Goal: Task Accomplishment & Management: Use online tool/utility

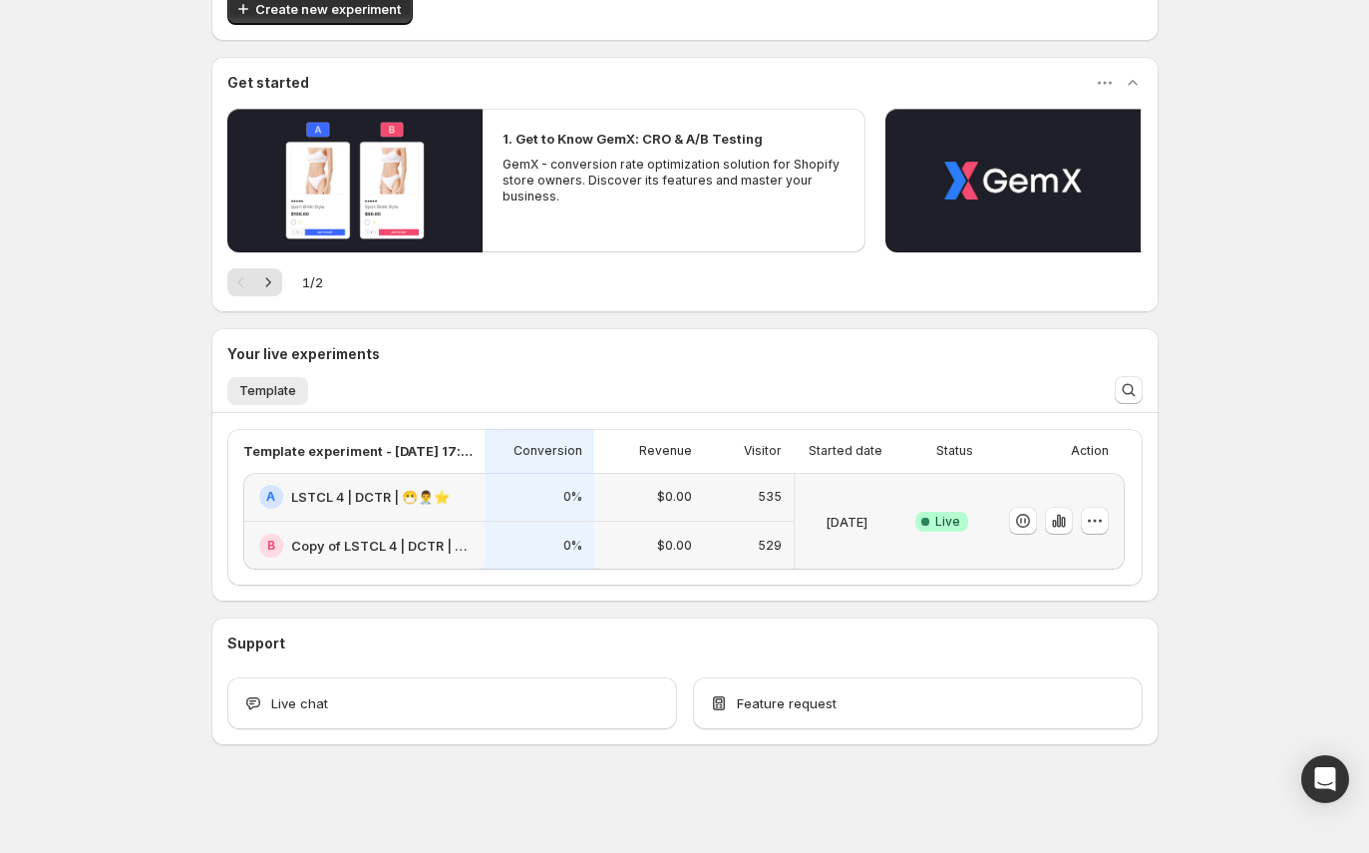
scroll to position [254, 0]
click at [1065, 519] on icon "button" at bounding box center [1059, 521] width 20 height 20
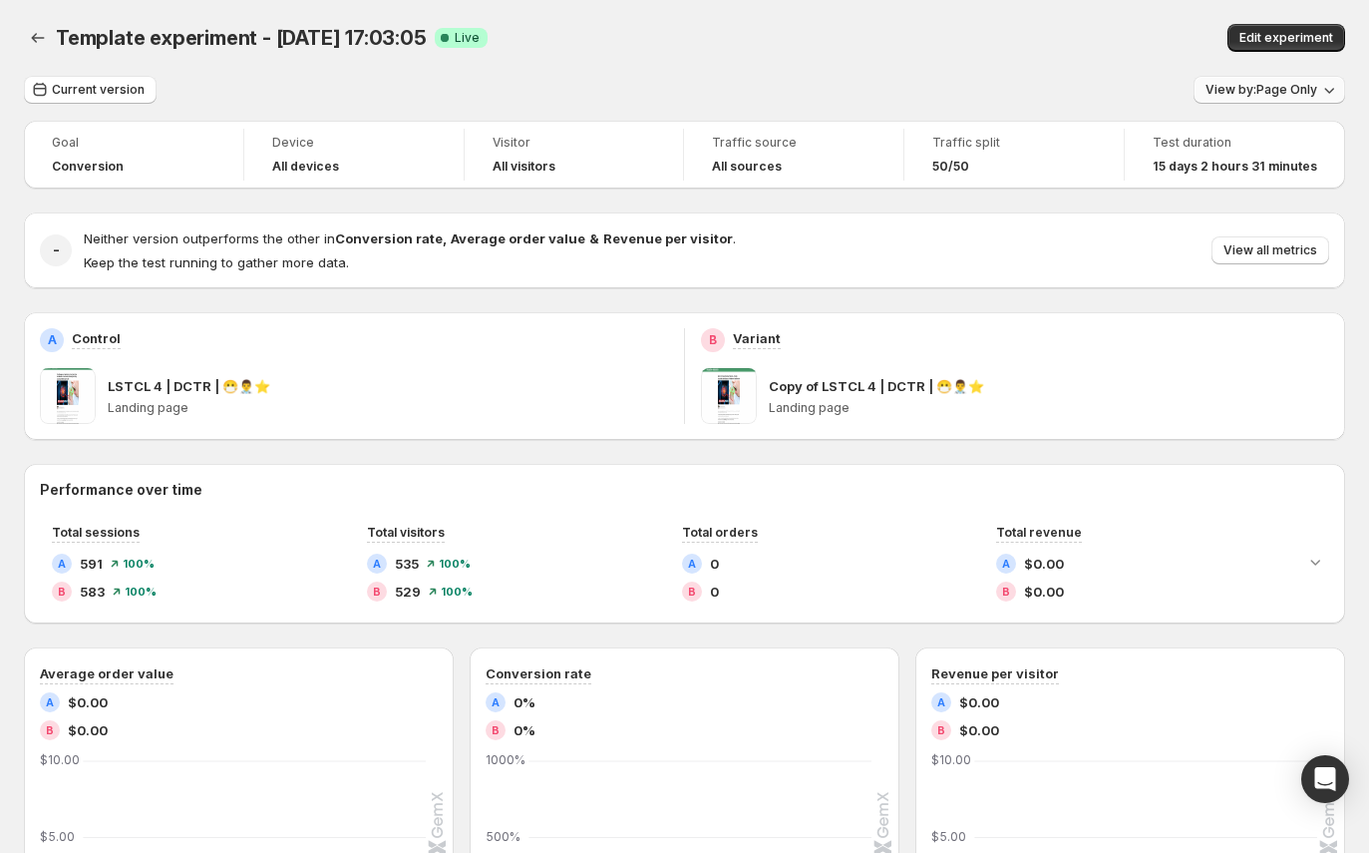
click at [1286, 81] on button "View by: Page Only" at bounding box center [1270, 90] width 152 height 28
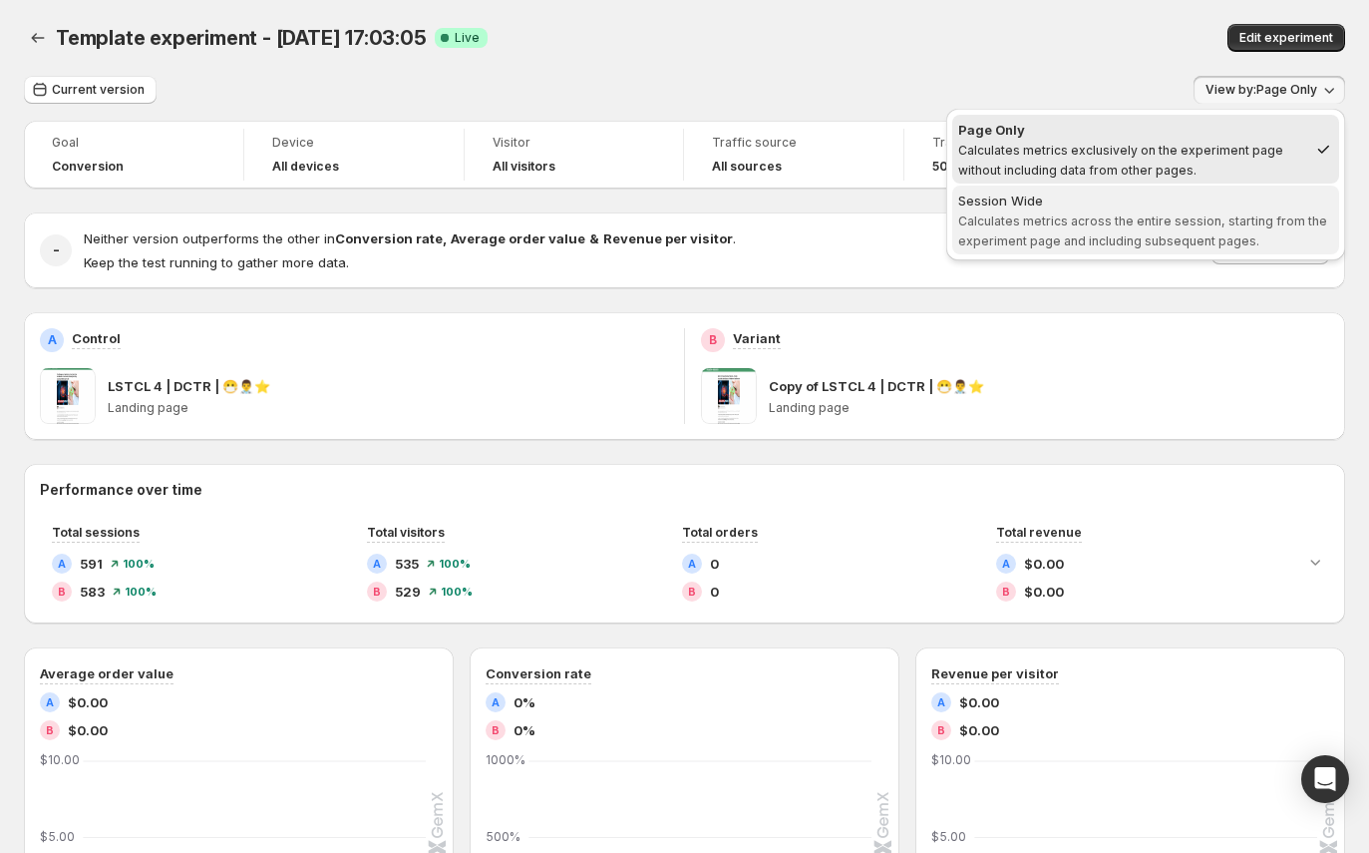
click at [1097, 224] on span "Calculates metrics across the entire session, starting from the experiment page…" at bounding box center [1142, 230] width 369 height 35
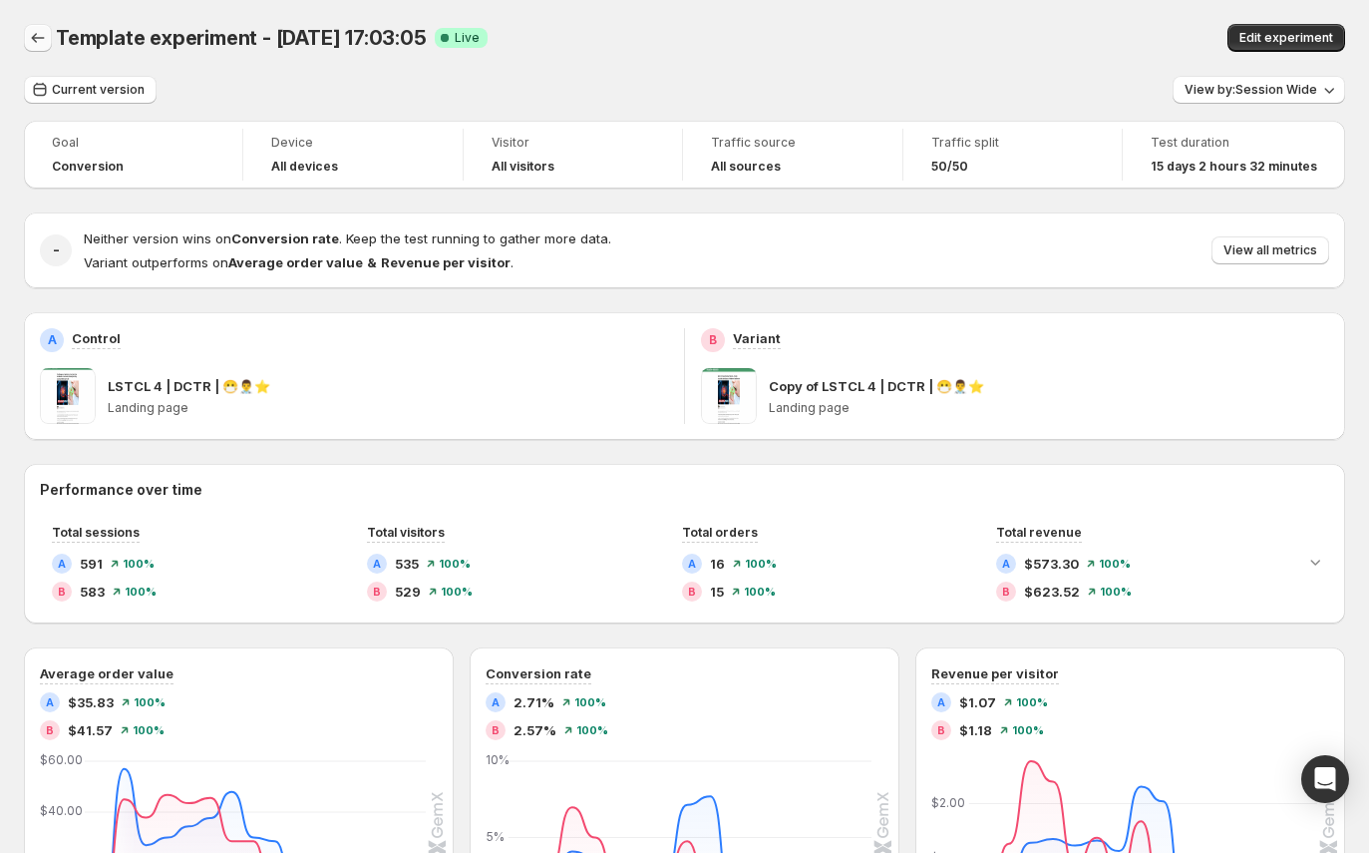
click at [38, 40] on icon "Back" at bounding box center [38, 38] width 20 height 20
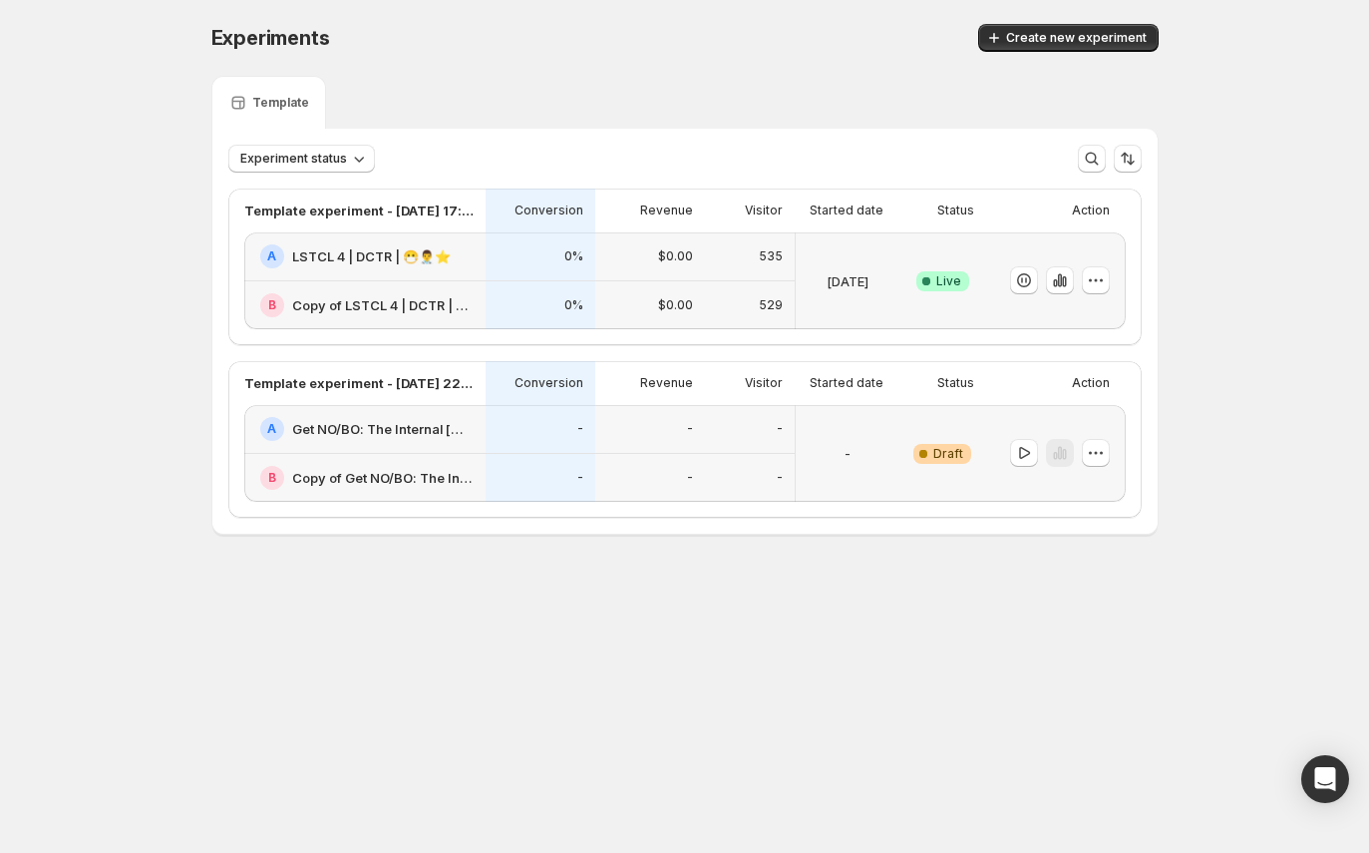
click at [32, 39] on div "Experiments. This page is ready Experiments Create new experiment Template Expe…" at bounding box center [684, 321] width 1369 height 642
click at [1091, 461] on icon "button" at bounding box center [1096, 453] width 20 height 20
click at [1077, 507] on button "Edit" at bounding box center [1095, 494] width 135 height 32
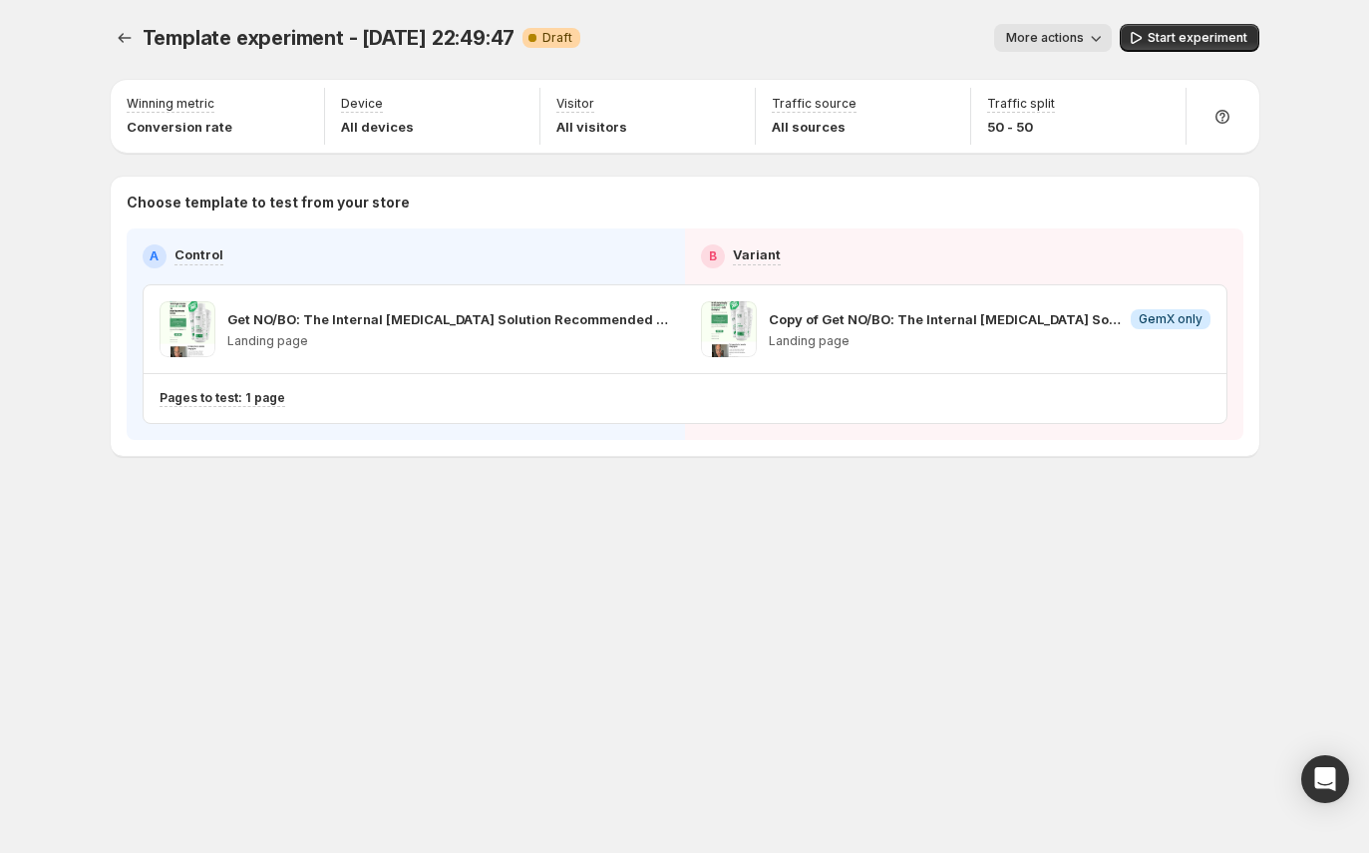
click at [1065, 28] on button "More actions" at bounding box center [1053, 38] width 118 height 28
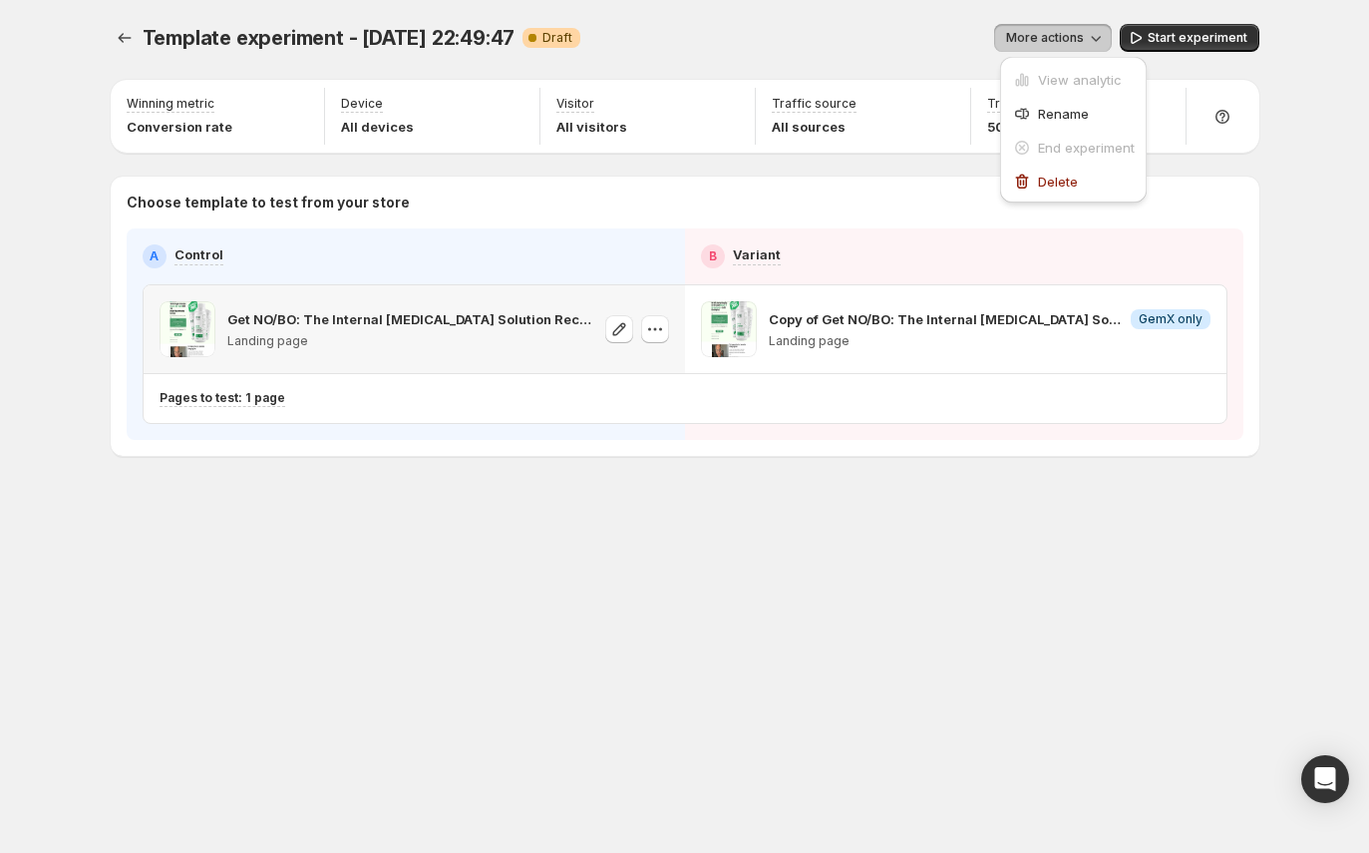
click at [388, 355] on div "Get NO/BO: The Internal [MEDICAL_DATA] Solution Recommended by Doctors Landing …" at bounding box center [410, 329] width 366 height 56
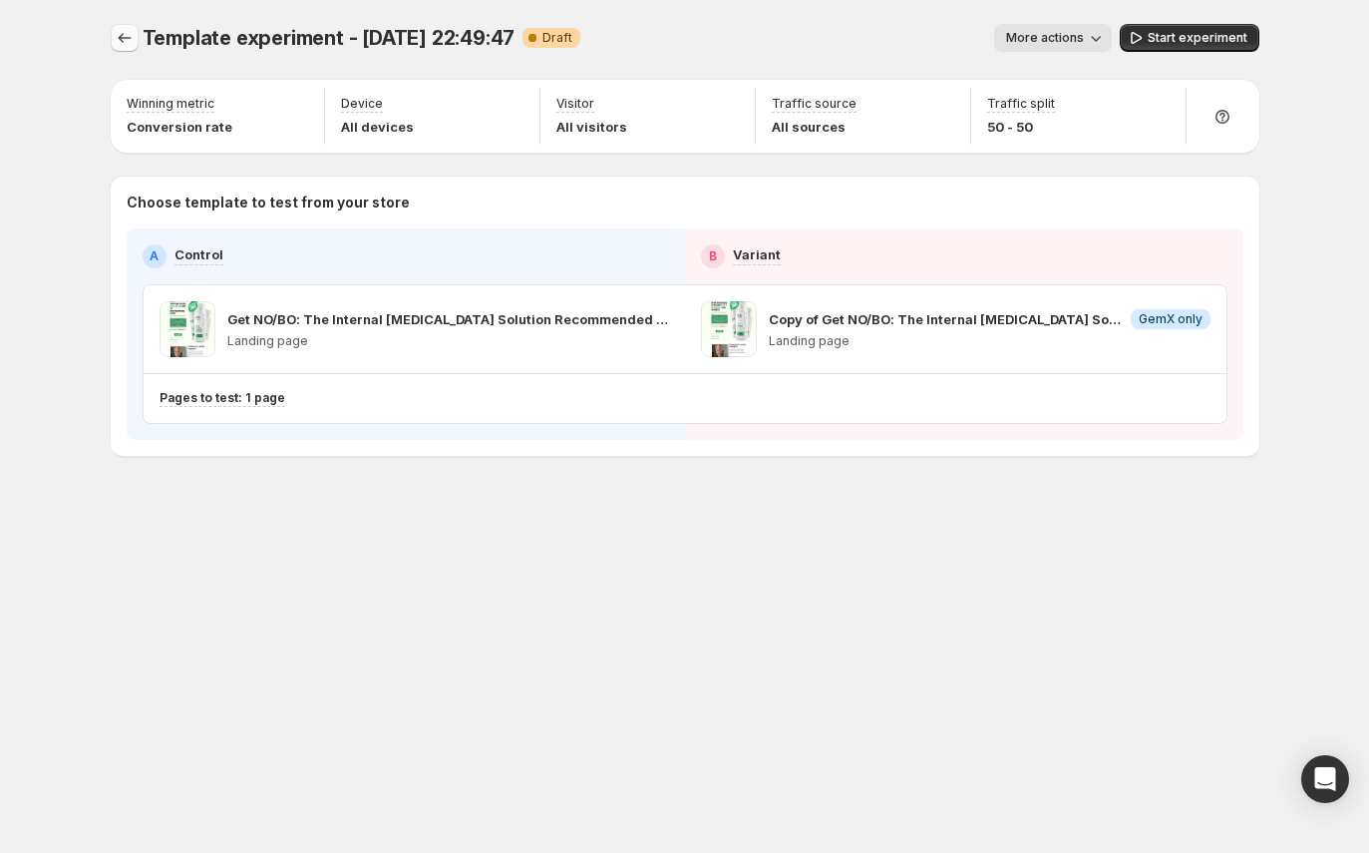
click at [122, 35] on icon "Experiments" at bounding box center [124, 38] width 13 height 10
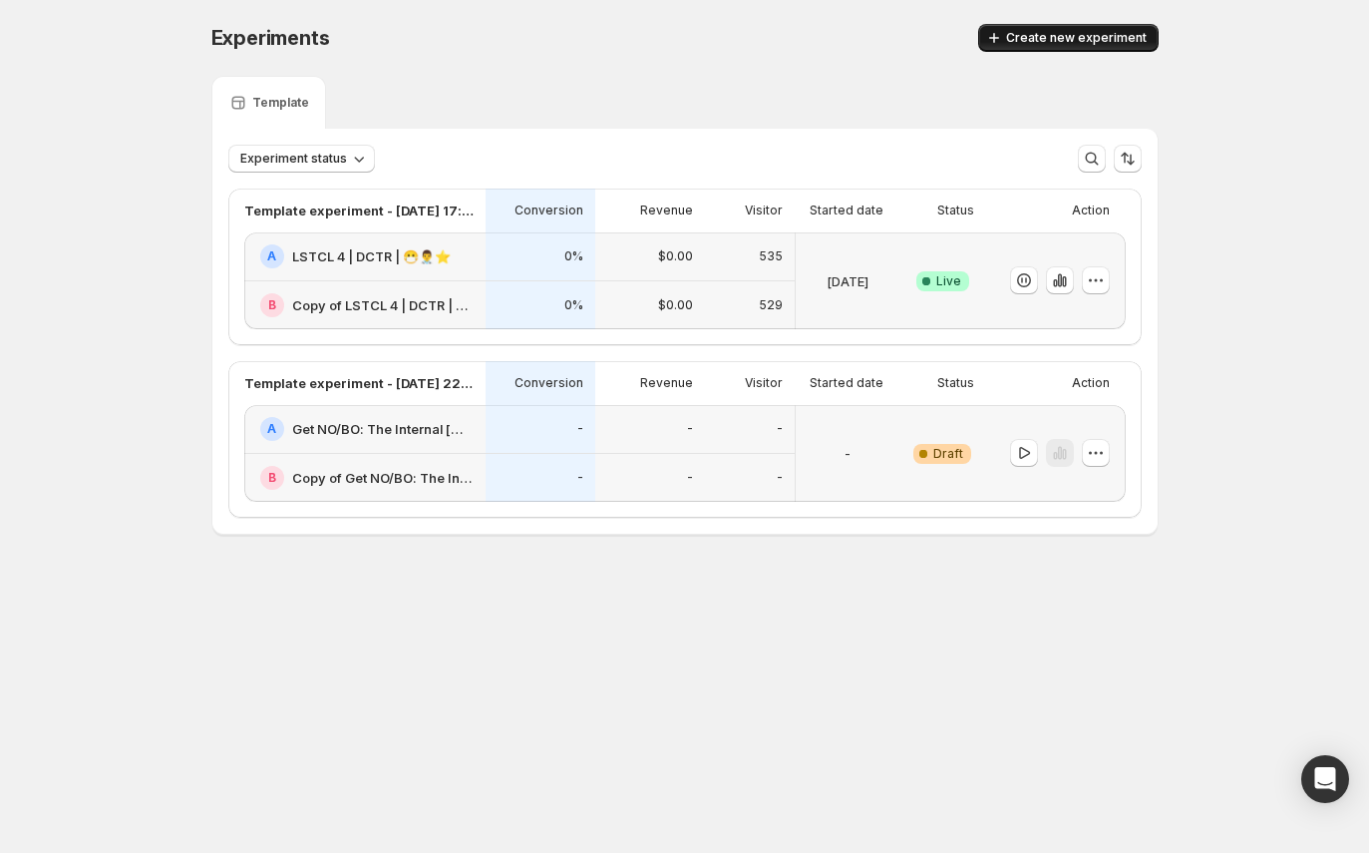
click at [1034, 50] on button "Create new experiment" at bounding box center [1068, 38] width 181 height 28
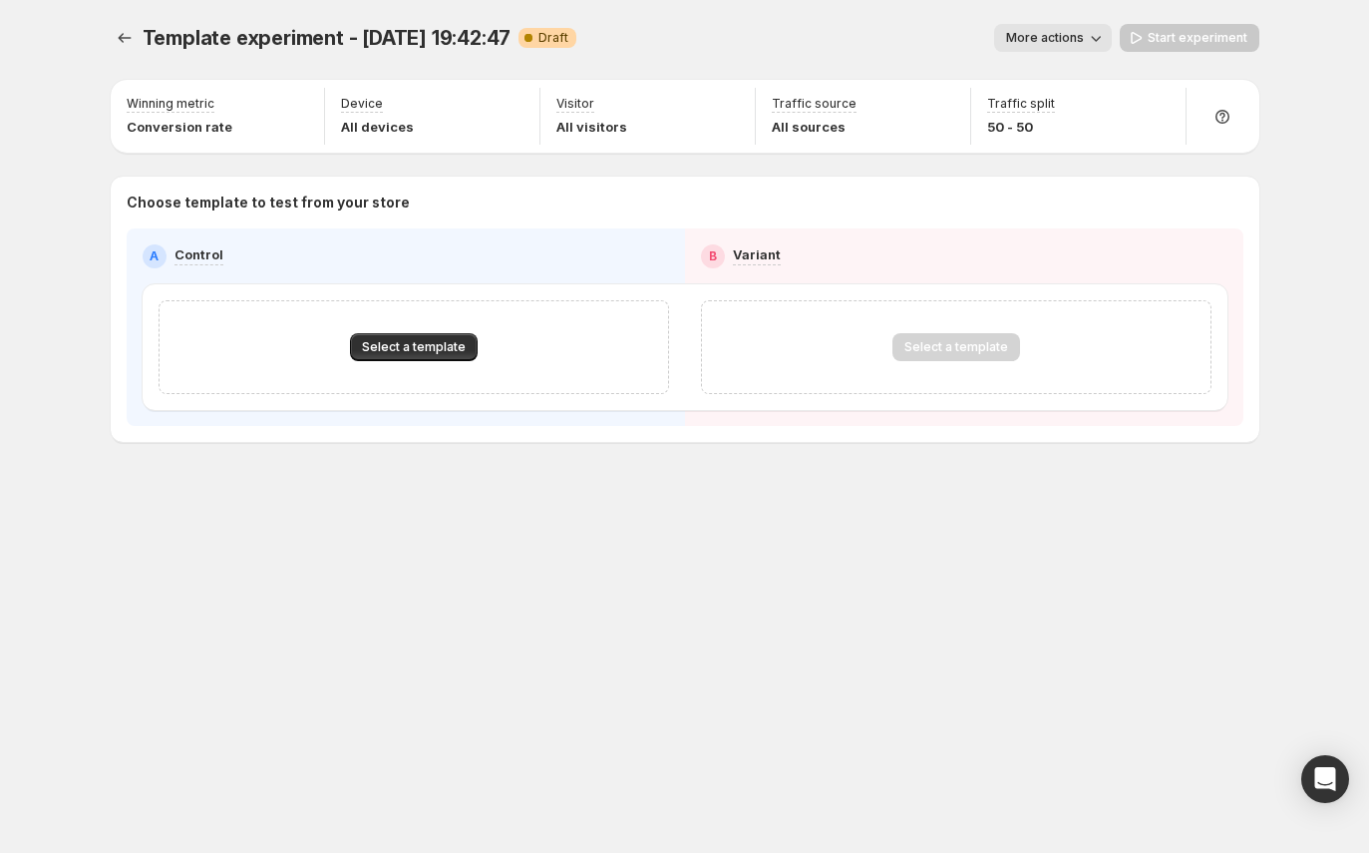
click at [442, 367] on div "Select a template" at bounding box center [414, 347] width 511 height 94
click at [440, 358] on button "Select a template" at bounding box center [414, 347] width 128 height 28
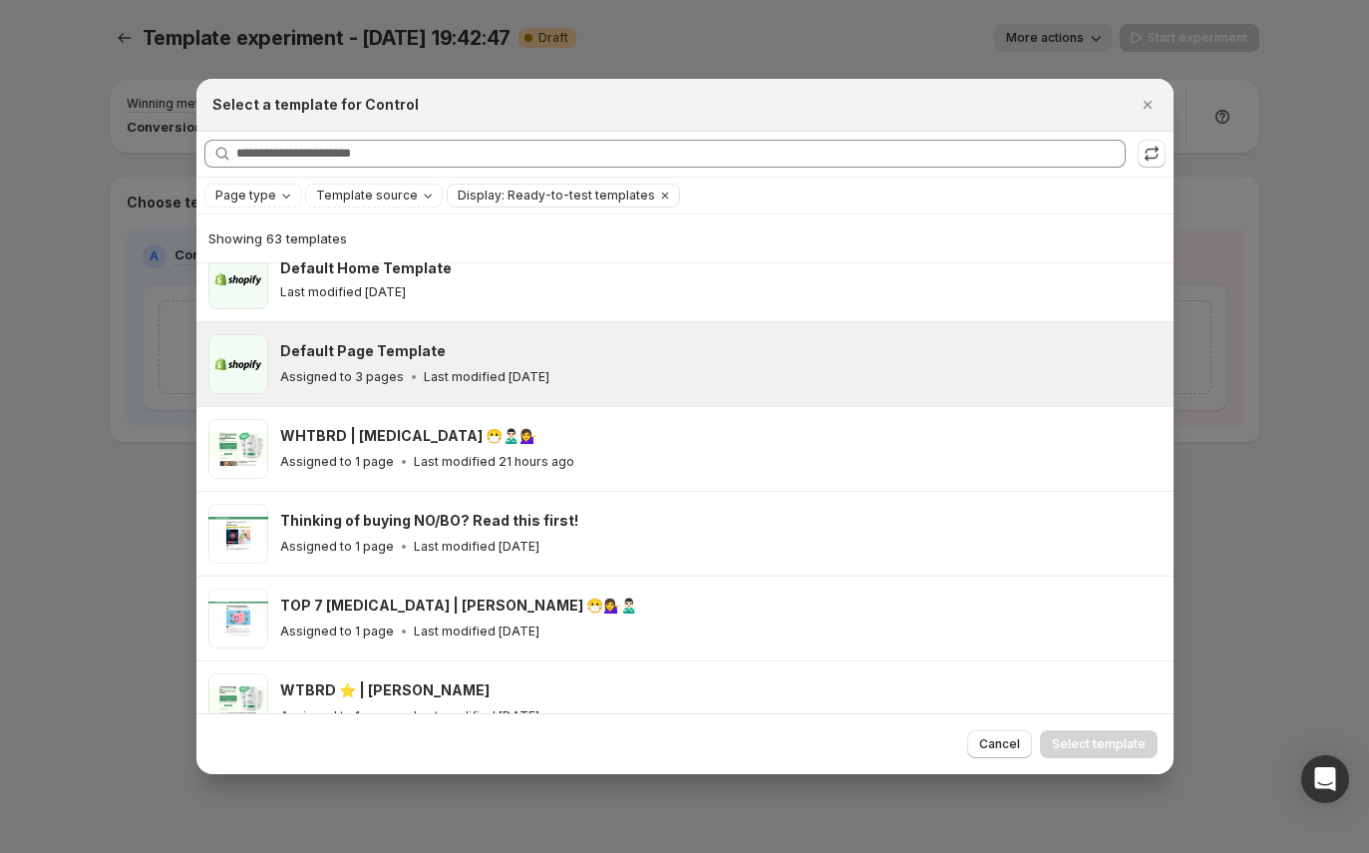
scroll to position [127, 0]
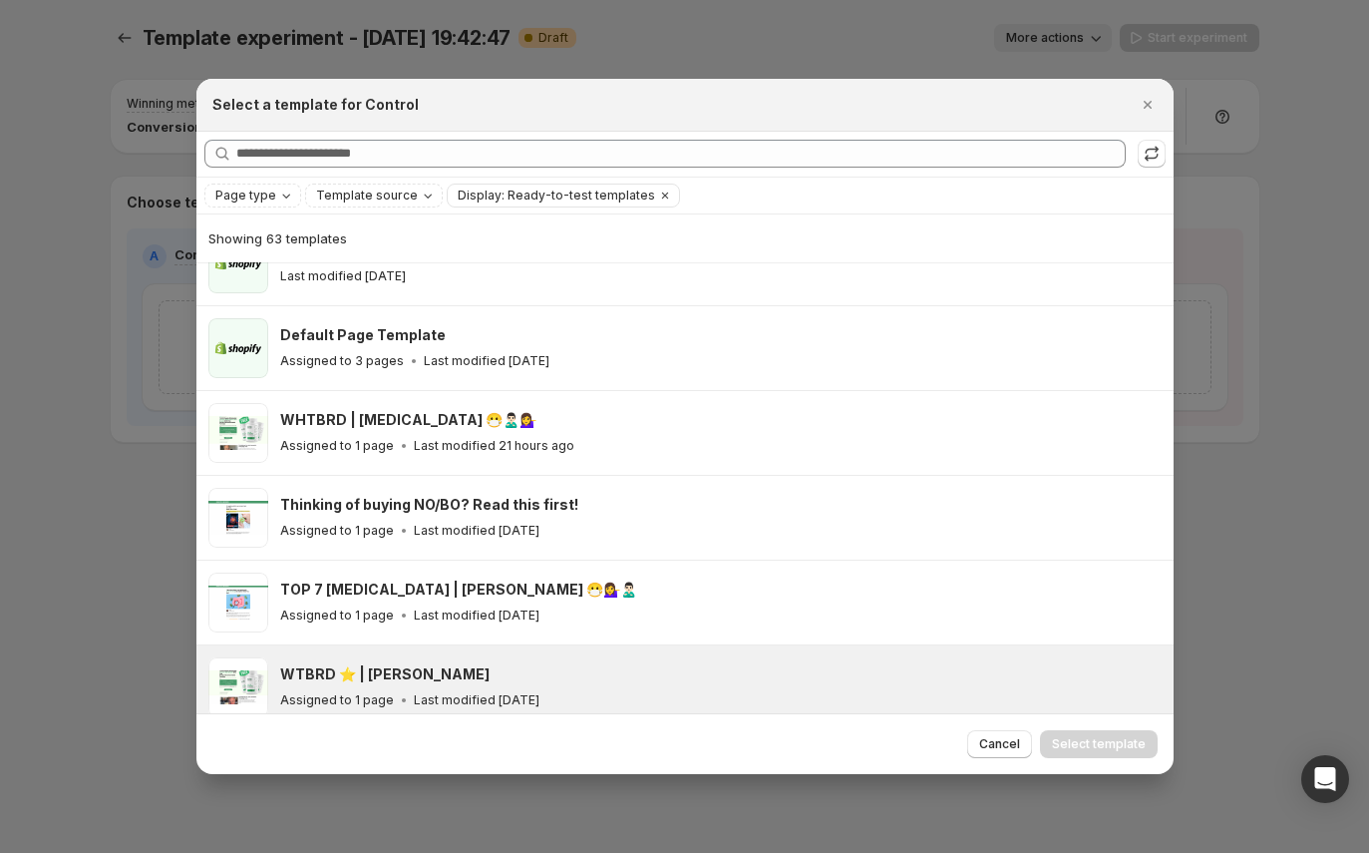
click at [434, 680] on div "WTBRD ⭐️ | [PERSON_NAME]" at bounding box center [718, 674] width 876 height 20
click at [1105, 752] on span "Select template" at bounding box center [1099, 744] width 94 height 16
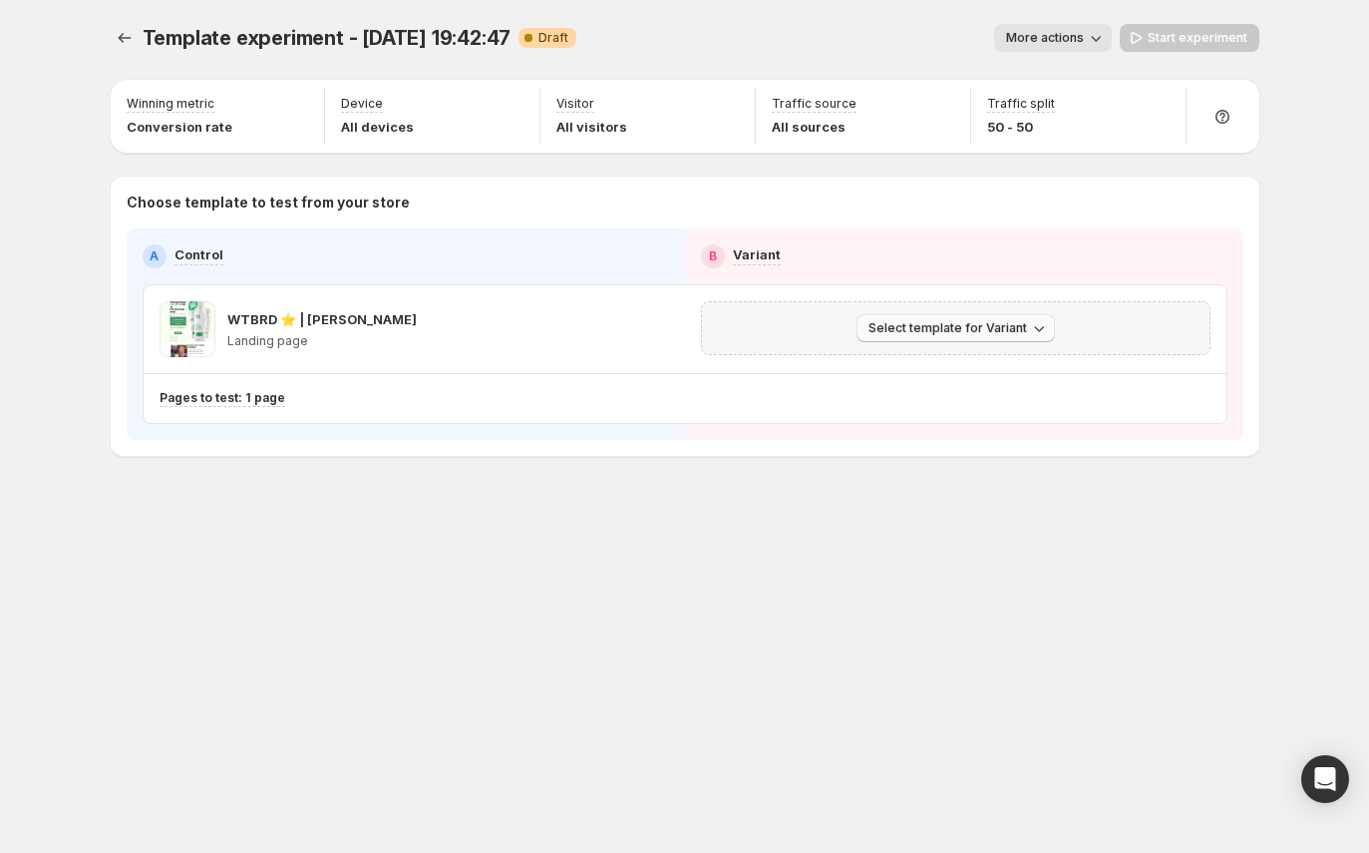
click at [930, 320] on button "Select template for Variant" at bounding box center [956, 328] width 198 height 28
click at [928, 406] on span "Create Variant based on Control" at bounding box center [958, 404] width 203 height 16
